Goal: Participate in discussion

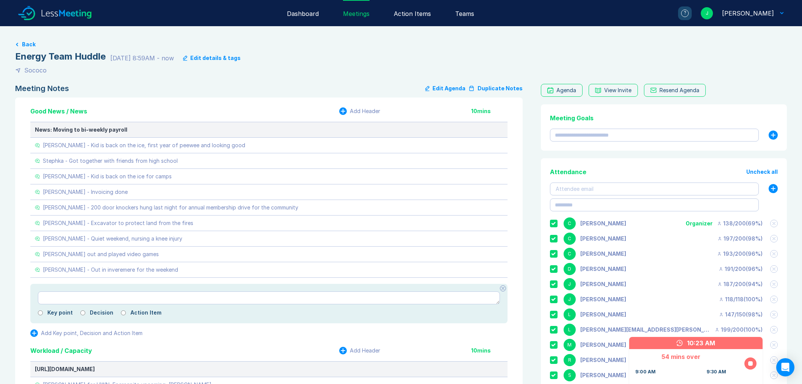
scroll to position [842, 0]
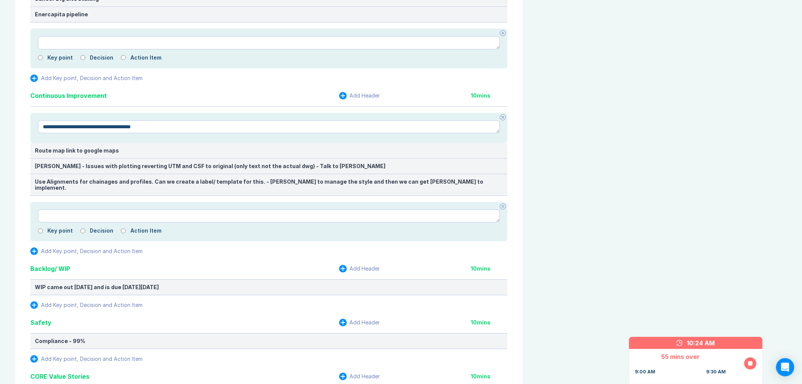
click at [553, 172] on div "Agenda View Invite Resend Agenda Meeting Goals To pick up a draggable item, pre…" at bounding box center [662, 233] width 249 height 1982
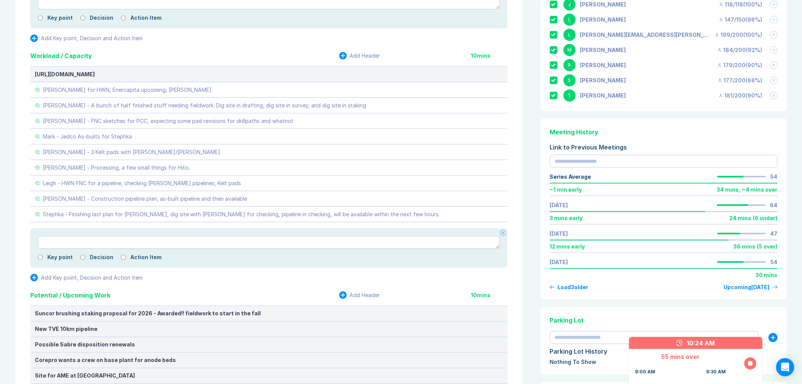
scroll to position [168, 0]
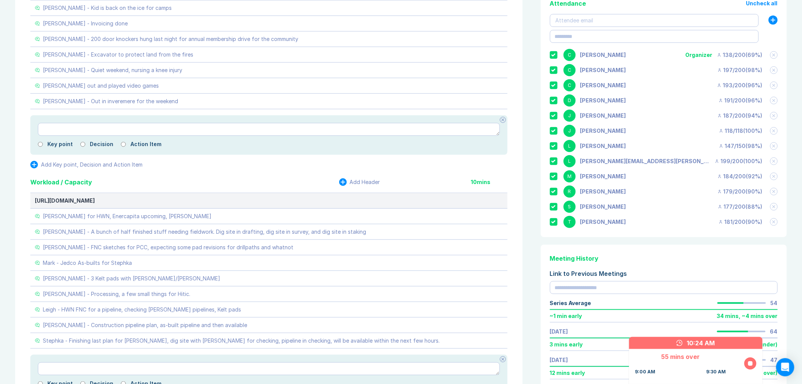
click at [555, 55] on icon at bounding box center [554, 54] width 5 height 3
click at [555, 67] on div at bounding box center [554, 70] width 8 height 8
click at [553, 175] on icon at bounding box center [554, 176] width 5 height 3
type textarea "*"
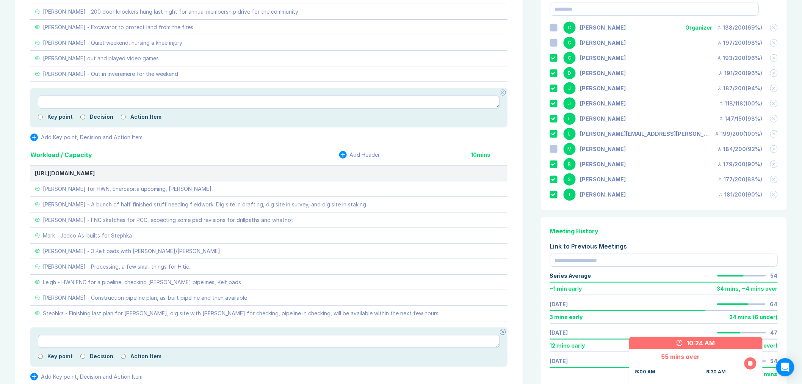
scroll to position [210, 0]
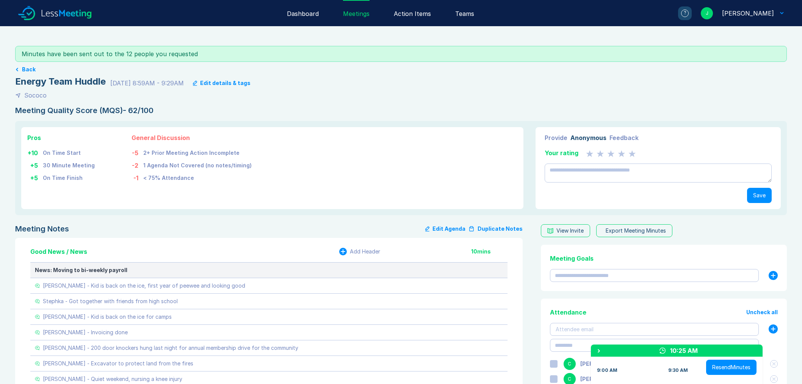
scroll to position [1155, 0]
